Goal: Transaction & Acquisition: Purchase product/service

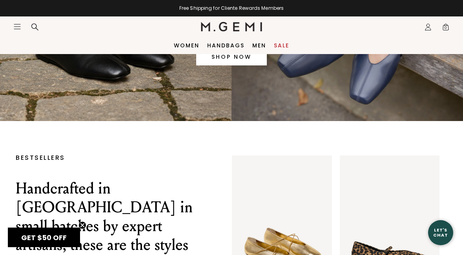
scroll to position [125, 0]
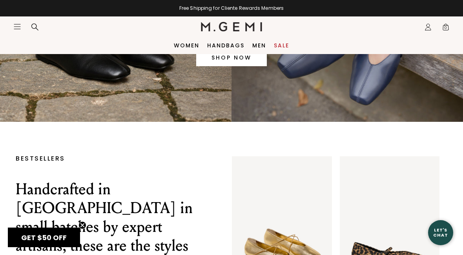
click at [283, 47] on link "Sale" at bounding box center [281, 45] width 15 height 6
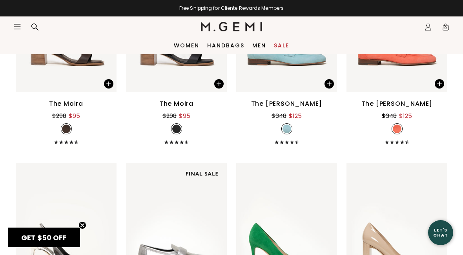
scroll to position [3980, 0]
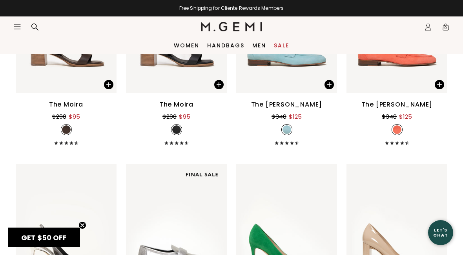
click at [182, 44] on link "Women" at bounding box center [187, 45] width 26 height 6
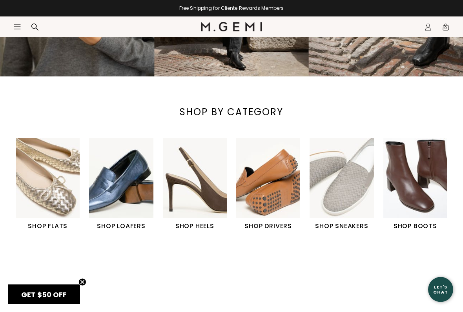
scroll to position [180, 0]
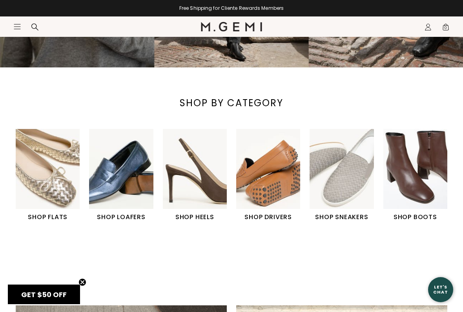
click at [117, 189] on img "2 / 6" at bounding box center [121, 169] width 64 height 80
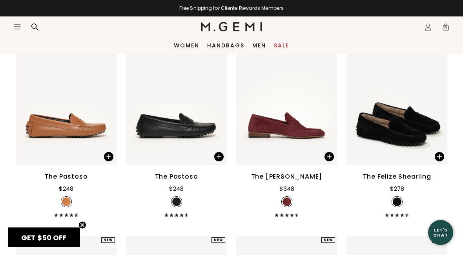
scroll to position [1582, 0]
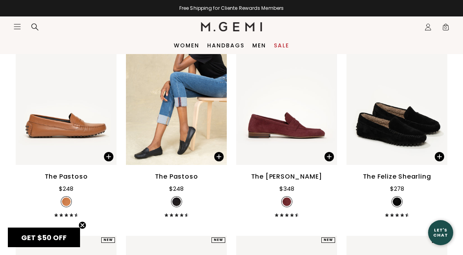
click at [215, 182] on div "The Pastoso $248" at bounding box center [176, 194] width 101 height 45
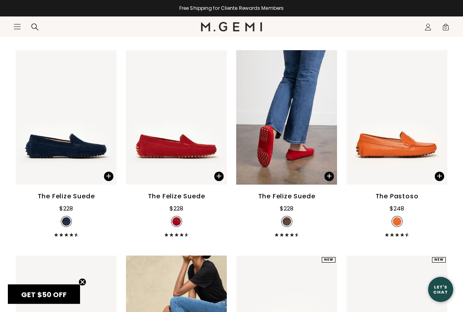
scroll to position [1357, 0]
click at [64, 192] on div "The Felize Suede" at bounding box center [66, 196] width 57 height 9
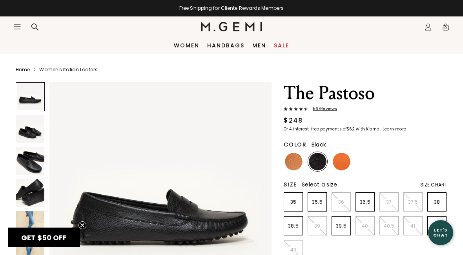
click at [339, 162] on img at bounding box center [342, 162] width 18 height 18
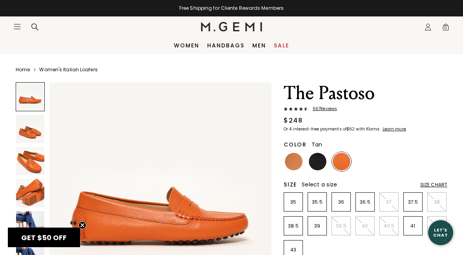
click at [293, 163] on img at bounding box center [294, 162] width 18 height 18
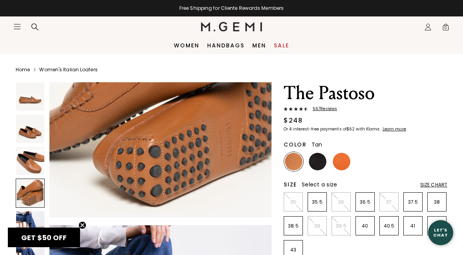
scroll to position [780, 0]
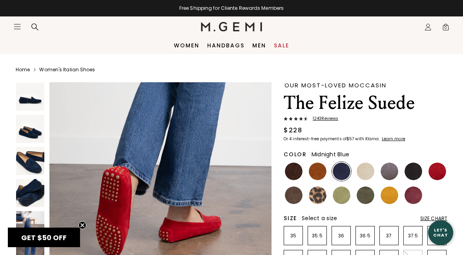
scroll to position [1387, 0]
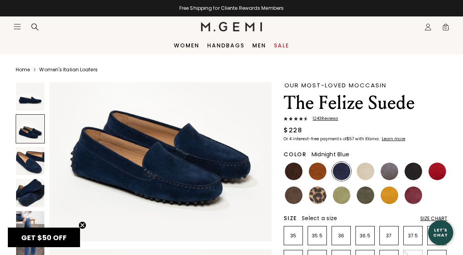
scroll to position [293, 0]
